Goal: Information Seeking & Learning: Learn about a topic

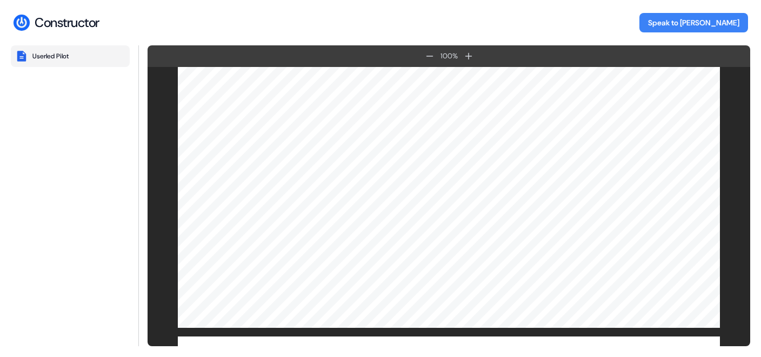
scroll to position [1646, 0]
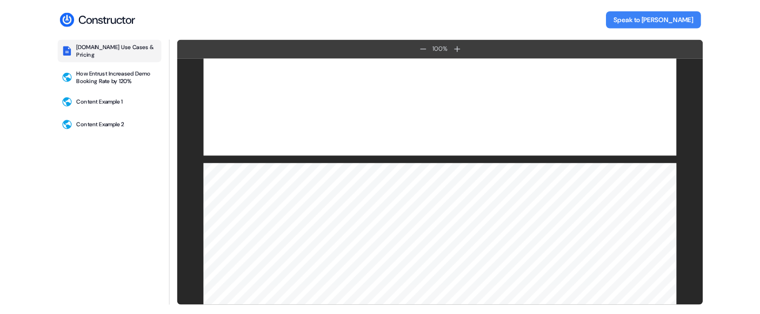
scroll to position [166, 0]
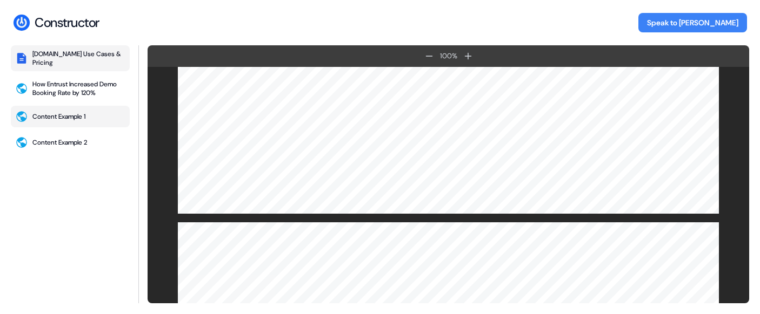
click at [63, 111] on button "Content Example 1" at bounding box center [70, 117] width 119 height 22
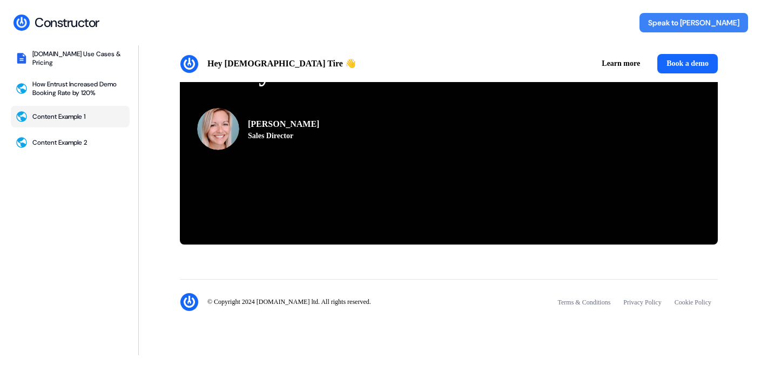
scroll to position [2549, 0]
click at [55, 138] on button "Content Example 2" at bounding box center [70, 143] width 119 height 22
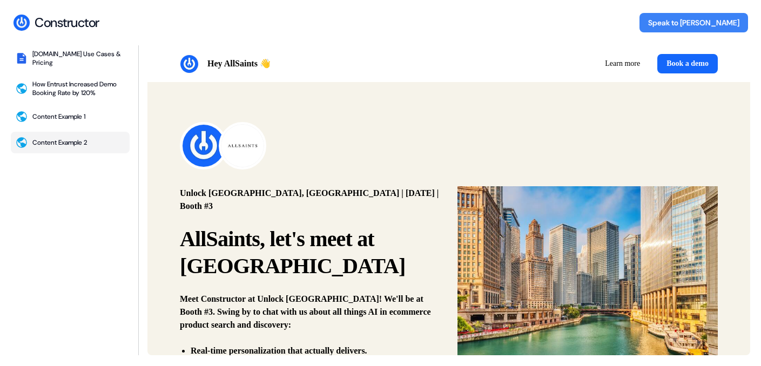
scroll to position [0, 0]
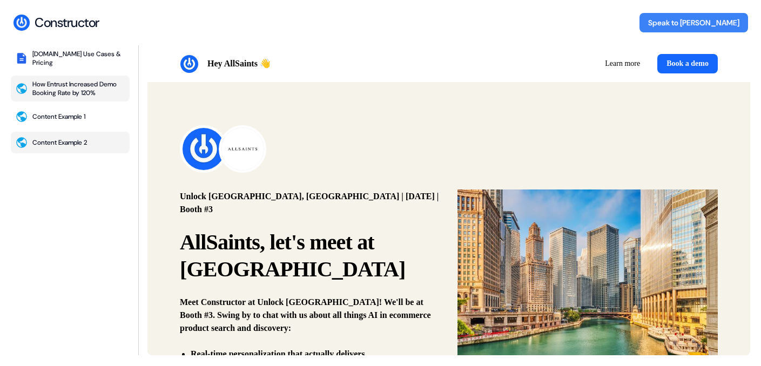
click at [91, 86] on div "How Entrust Increased Demo Booking Rate by 120%" at bounding box center [78, 88] width 93 height 17
click at [64, 58] on div "Constructor.io Use Cases & Pricing" at bounding box center [78, 58] width 93 height 17
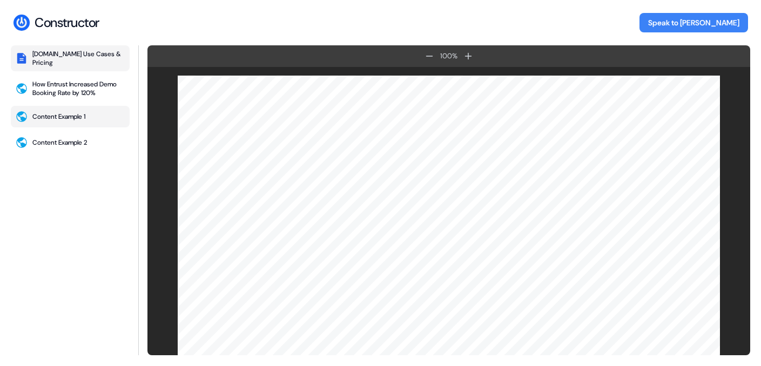
click at [59, 115] on div "Content Example 1" at bounding box center [58, 116] width 53 height 9
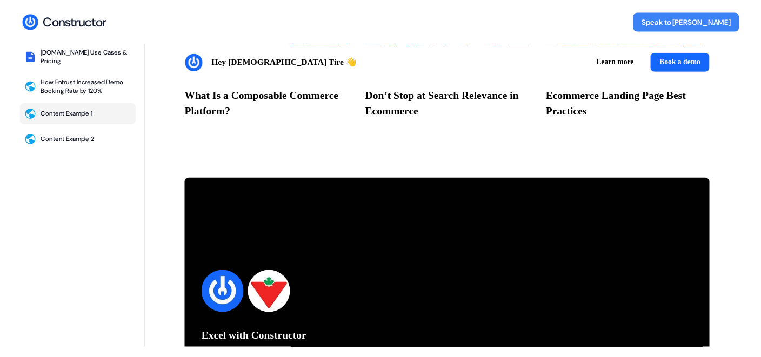
scroll to position [2549, 0]
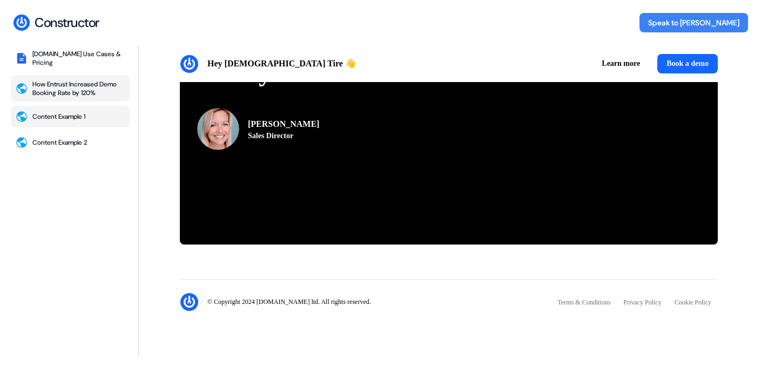
click at [55, 91] on div "How Entrust Increased Demo Booking Rate by 120%" at bounding box center [78, 88] width 93 height 17
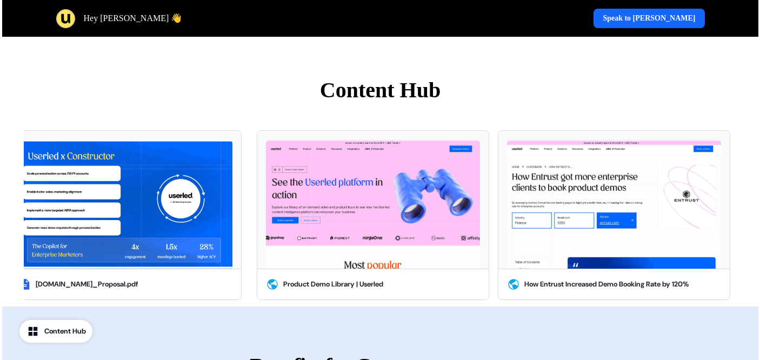
scroll to position [398, 0]
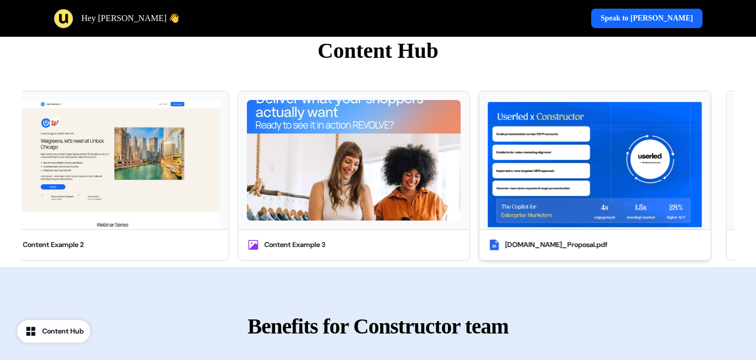
drag, startPoint x: 36, startPoint y: 193, endPoint x: 600, endPoint y: 204, distance: 564.1
click at [600, 204] on img at bounding box center [595, 164] width 214 height 129
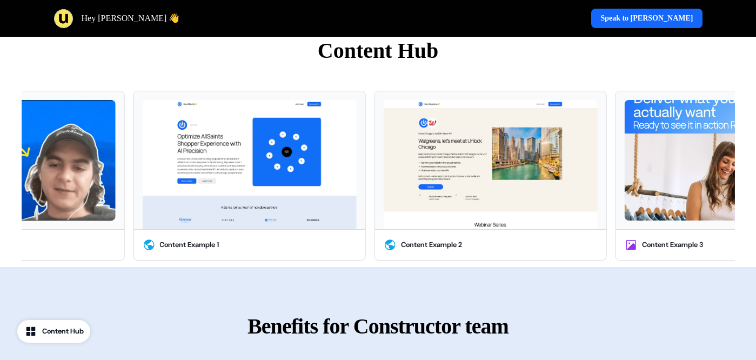
drag, startPoint x: 361, startPoint y: 191, endPoint x: 768, endPoint y: 219, distance: 407.2
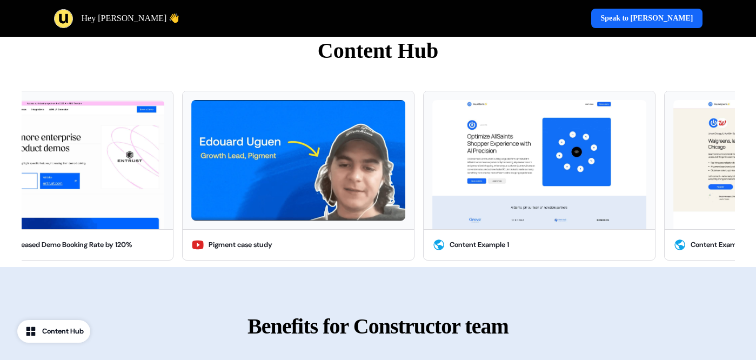
drag, startPoint x: 430, startPoint y: 202, endPoint x: 758, endPoint y: 204, distance: 328.4
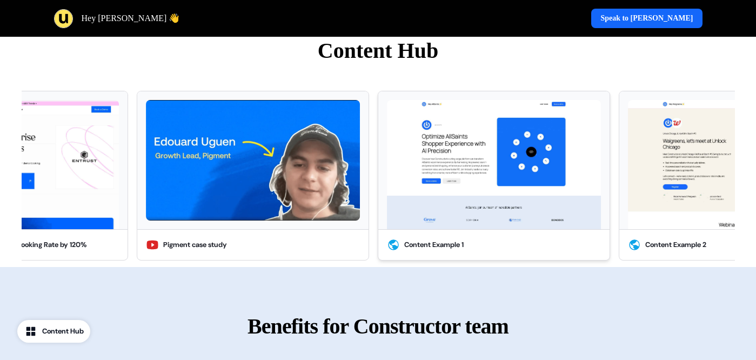
click at [511, 241] on div "Content Example 1" at bounding box center [493, 245] width 231 height 30
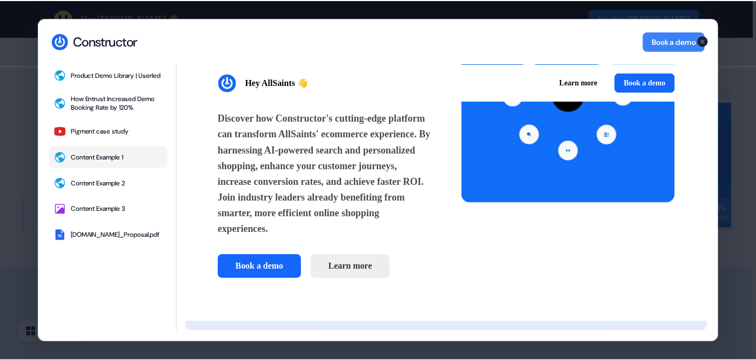
scroll to position [0, 0]
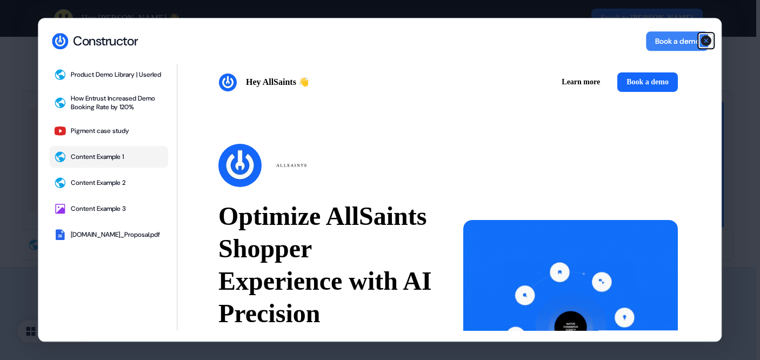
click at [709, 38] on icon "button" at bounding box center [706, 41] width 11 height 11
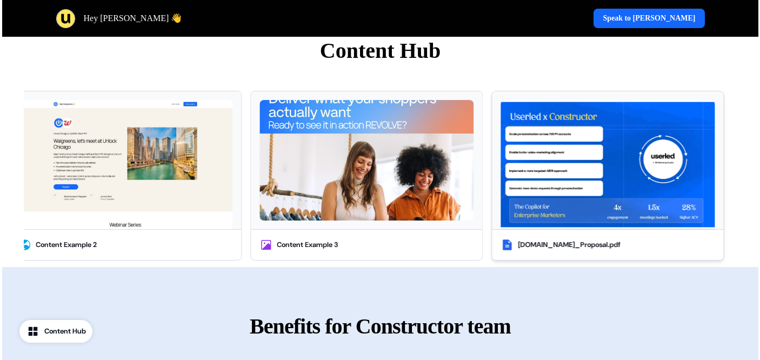
scroll to position [401, 0]
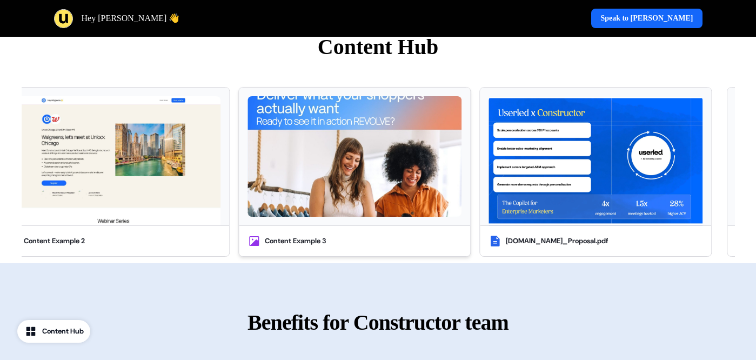
click at [333, 235] on div "Content Example 3" at bounding box center [354, 241] width 231 height 30
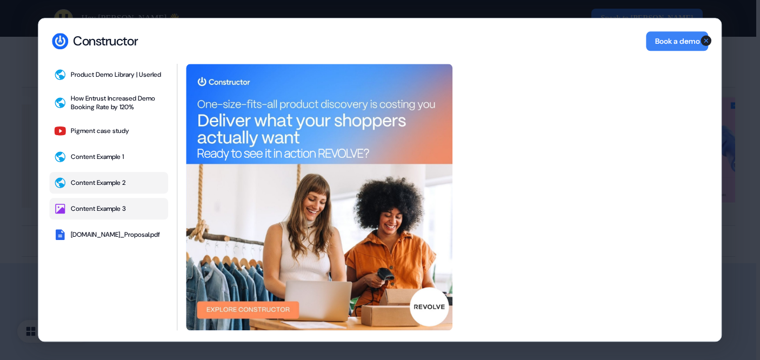
click at [84, 193] on button "Content Example 2" at bounding box center [108, 183] width 119 height 22
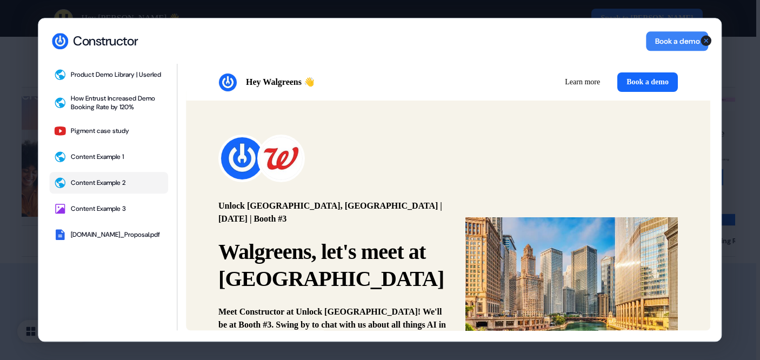
scroll to position [0, 0]
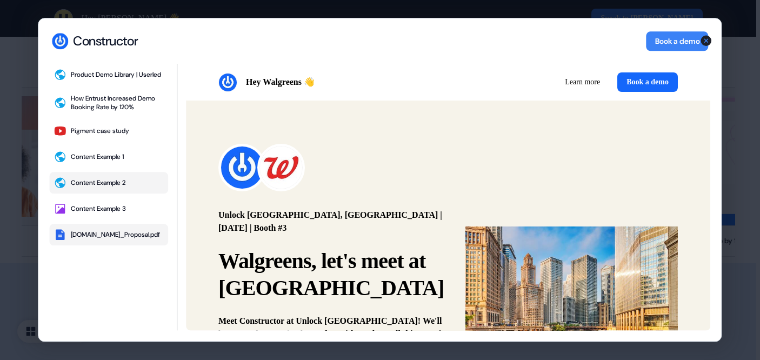
click at [100, 237] on div "[DOMAIN_NAME]_Proposal.pdf" at bounding box center [115, 234] width 89 height 9
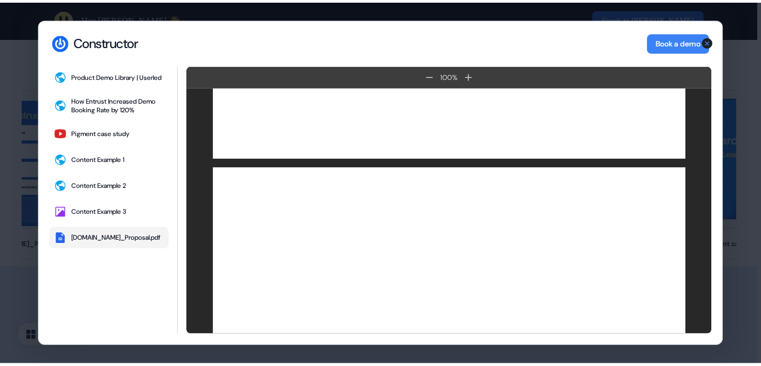
scroll to position [1369, 0]
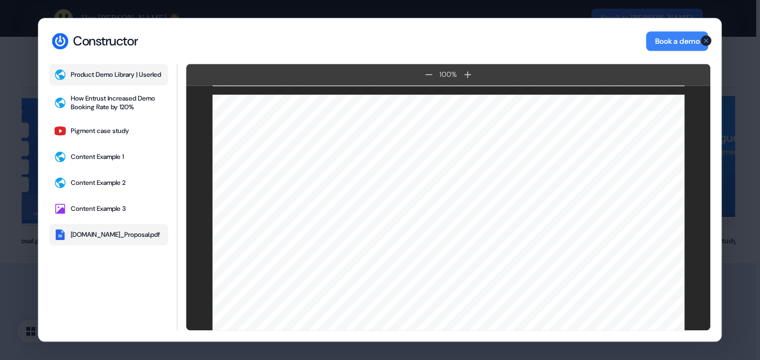
click at [94, 71] on div "Product Demo Library | Userled" at bounding box center [116, 74] width 90 height 9
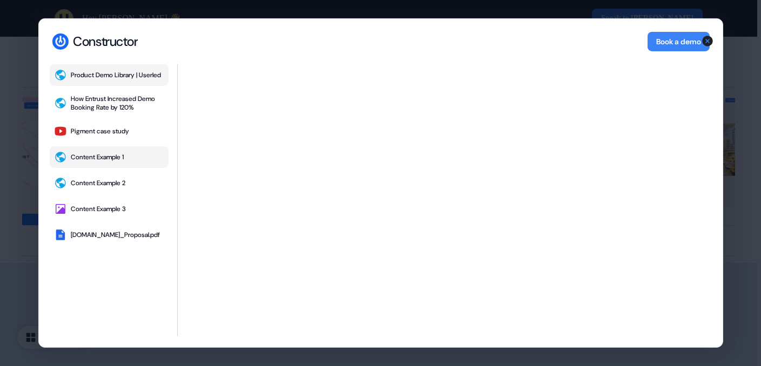
click at [133, 154] on button "Content Example 1" at bounding box center [108, 157] width 119 height 22
click at [112, 159] on div "Content Example 1" at bounding box center [97, 157] width 53 height 9
